Goal: Task Accomplishment & Management: Manage account settings

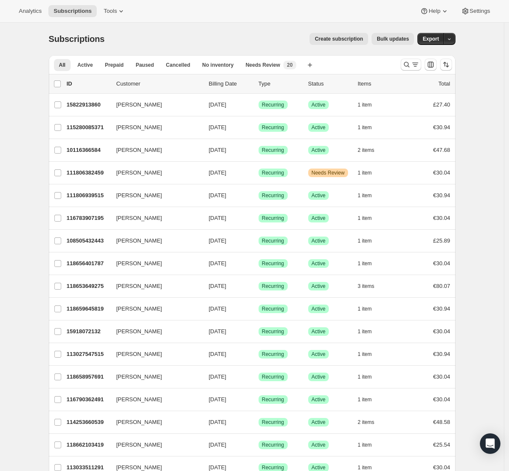
click at [143, 9] on div "Analytics Subscriptions Tools Help Settings" at bounding box center [254, 11] width 509 height 23
click at [124, 11] on icon at bounding box center [121, 11] width 9 height 9
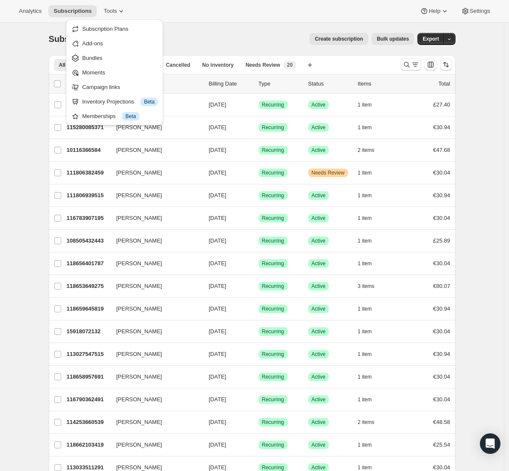
click at [208, 26] on div "Subscriptions. This page is ready Subscriptions Create subscription Bulk update…" at bounding box center [252, 39] width 407 height 33
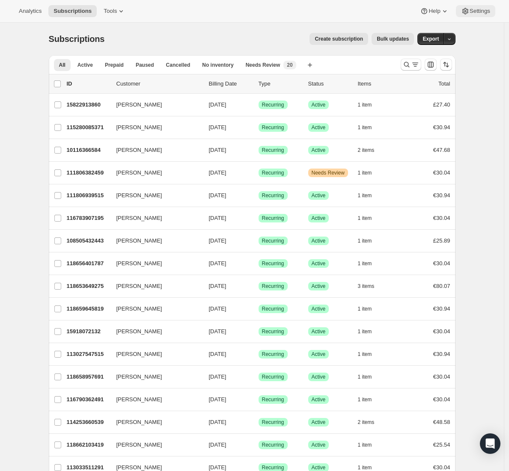
click at [485, 15] on button "Settings" at bounding box center [475, 11] width 39 height 12
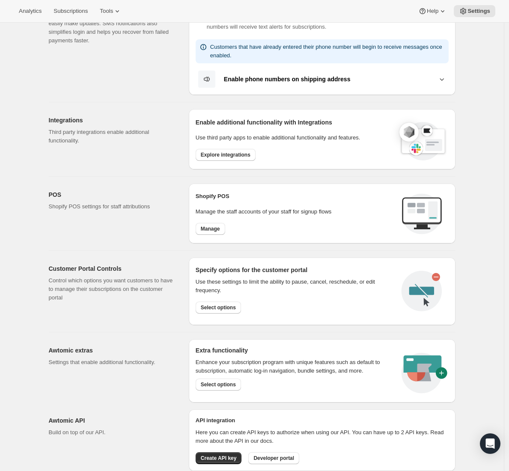
scroll to position [231, 0]
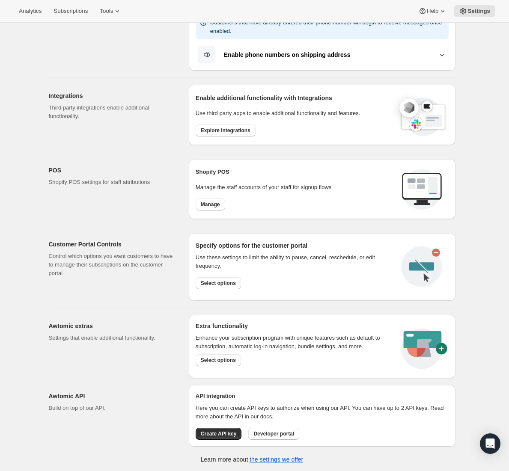
click at [98, 326] on h2 "Awtomic extras" at bounding box center [112, 326] width 126 height 9
click at [38, 259] on div "Settings. This page is ready Settings Email Customization Customize subscriptio…" at bounding box center [252, 132] width 504 height 681
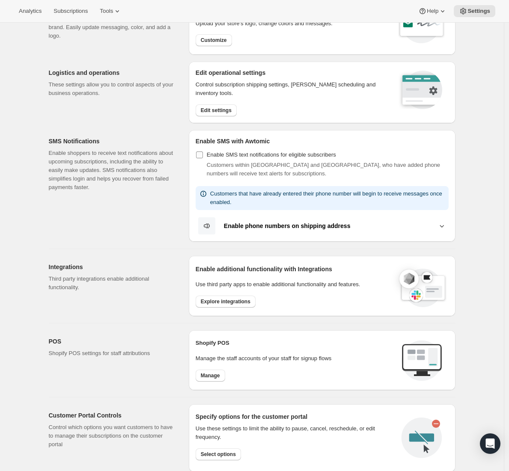
scroll to position [0, 0]
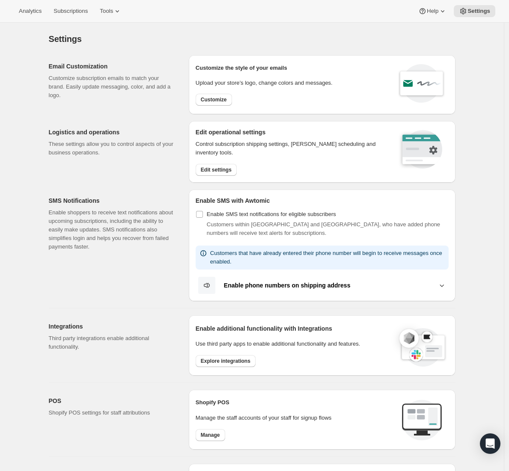
click at [286, 179] on div "Edit operational settings Control subscription shipping settings, [PERSON_NAME]…" at bounding box center [322, 152] width 267 height 62
click at [475, 11] on span "Settings" at bounding box center [478, 11] width 23 height 7
click at [157, 29] on div "Settings. This page is ready Settings" at bounding box center [252, 39] width 407 height 33
click at [113, 8] on span "Tools" at bounding box center [106, 11] width 13 height 7
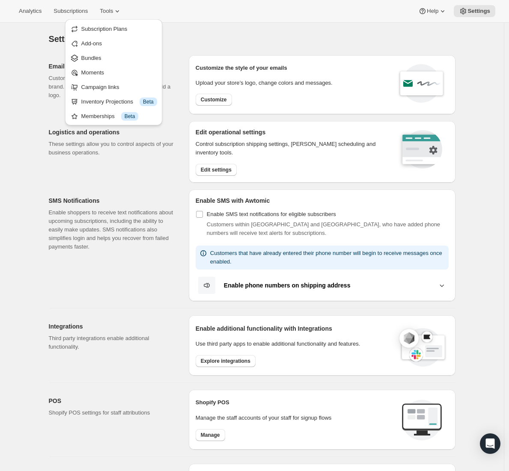
click at [42, 42] on div "Settings. This page is ready Settings Email Customization Customize subscriptio…" at bounding box center [252, 363] width 427 height 681
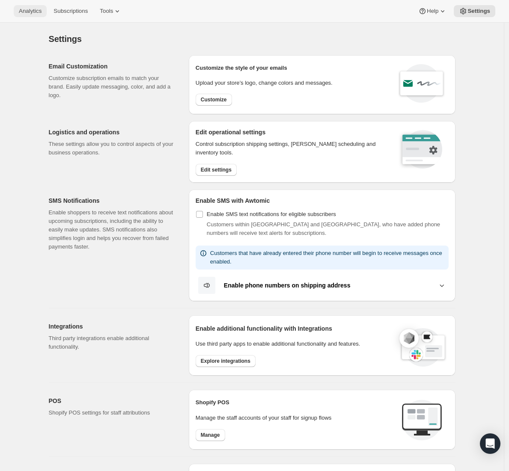
click at [38, 11] on span "Analytics" at bounding box center [30, 11] width 23 height 7
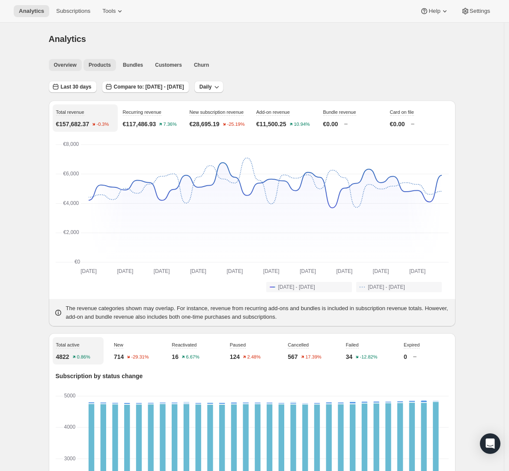
click at [99, 61] on button "Products" at bounding box center [99, 65] width 33 height 12
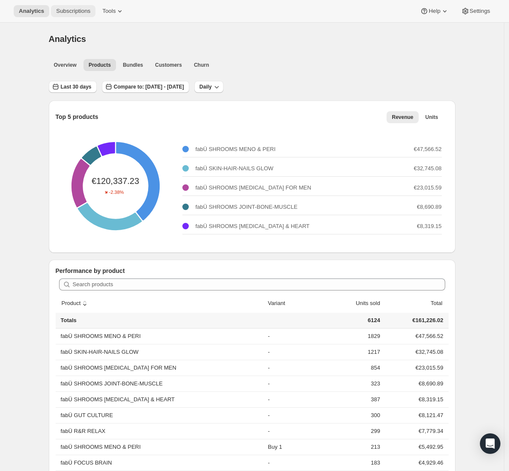
click at [95, 9] on button "Subscriptions" at bounding box center [73, 11] width 45 height 12
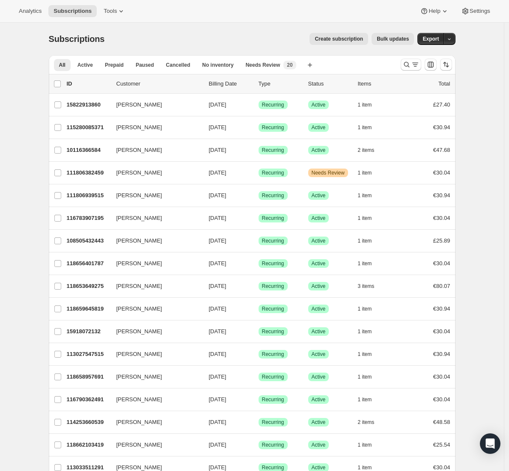
click at [124, 17] on div "Analytics Subscriptions Tools Help Settings" at bounding box center [254, 11] width 509 height 23
click at [123, 10] on icon at bounding box center [121, 11] width 9 height 9
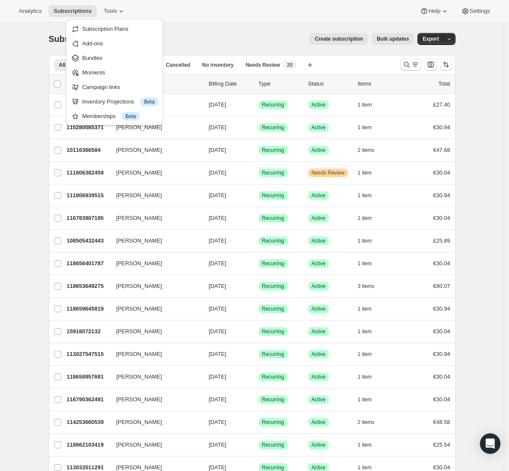
click at [201, 25] on div "Subscriptions. This page is ready Subscriptions Create subscription Bulk update…" at bounding box center [252, 39] width 407 height 33
